Goal: Ask a question

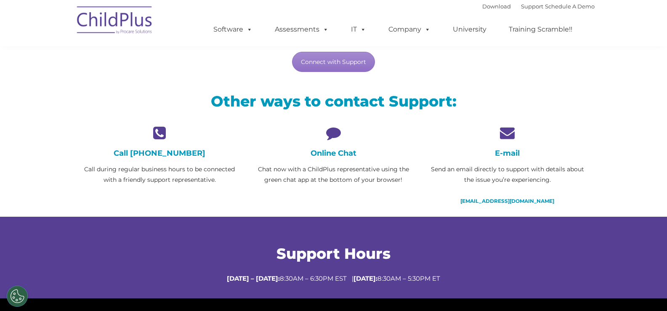
scroll to position [150, 0]
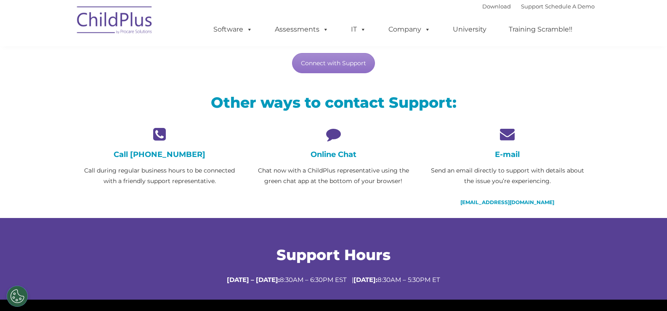
click at [333, 152] on h4 "Online Chat" at bounding box center [333, 154] width 161 height 9
click at [334, 133] on icon at bounding box center [333, 134] width 161 height 15
click at [334, 64] on link "Connect with Support" at bounding box center [333, 63] width 83 height 20
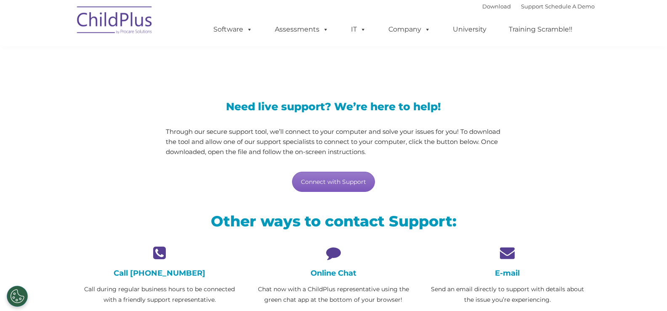
scroll to position [0, 0]
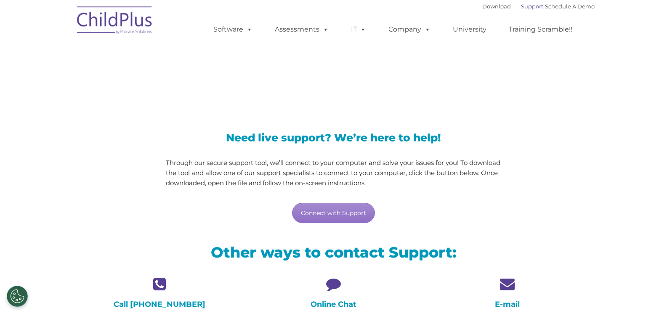
click at [521, 5] on link "Support" at bounding box center [532, 6] width 22 height 7
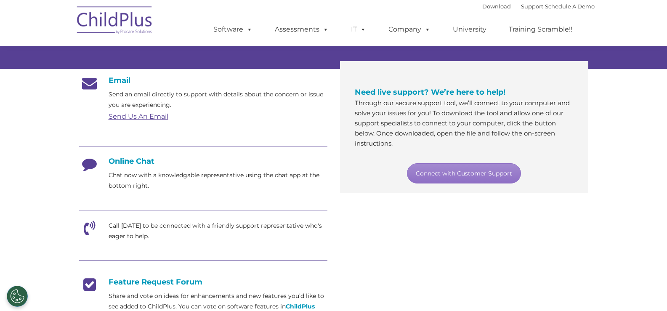
scroll to position [126, 0]
